Goal: Information Seeking & Learning: Learn about a topic

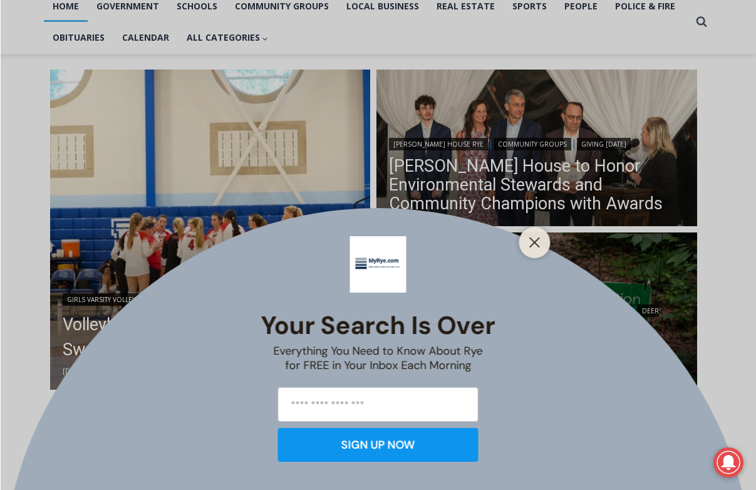
scroll to position [286, 0]
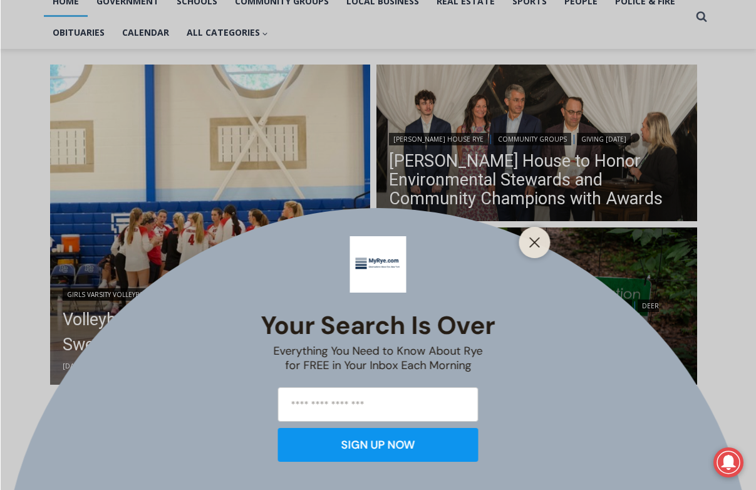
click at [527, 254] on div at bounding box center [535, 242] width 31 height 31
click at [538, 239] on line "Close" at bounding box center [534, 242] width 9 height 9
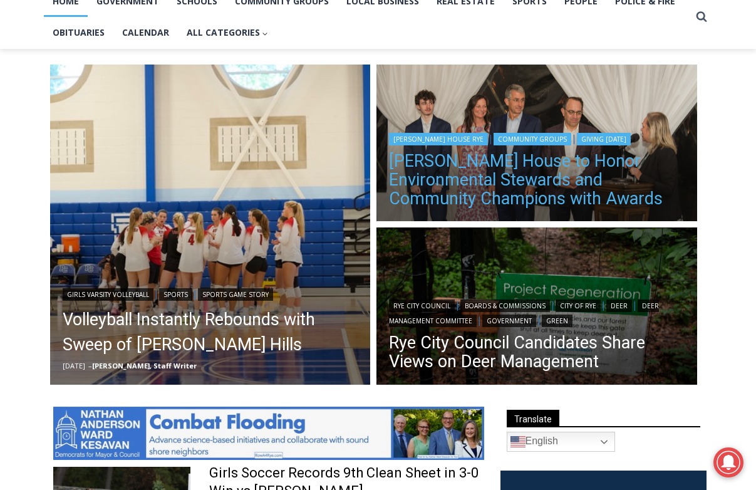
click at [516, 161] on link "[PERSON_NAME] House to Honor Environmental Stewards and Community Champions wit…" at bounding box center [537, 180] width 296 height 56
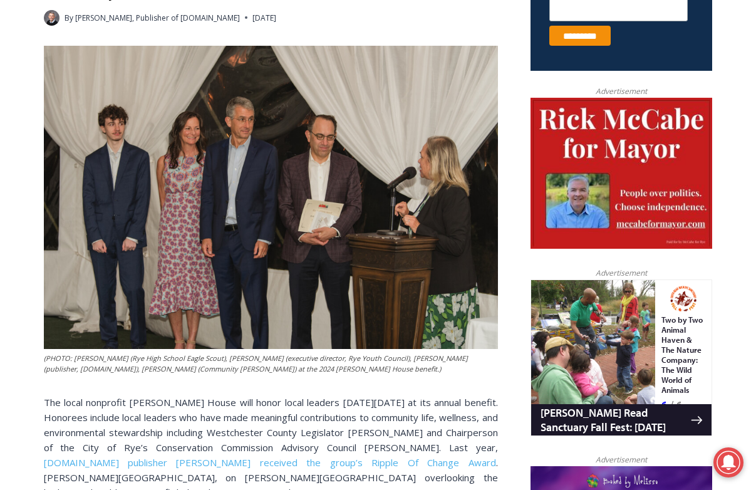
scroll to position [564, 0]
